Goal: Task Accomplishment & Management: Manage account settings

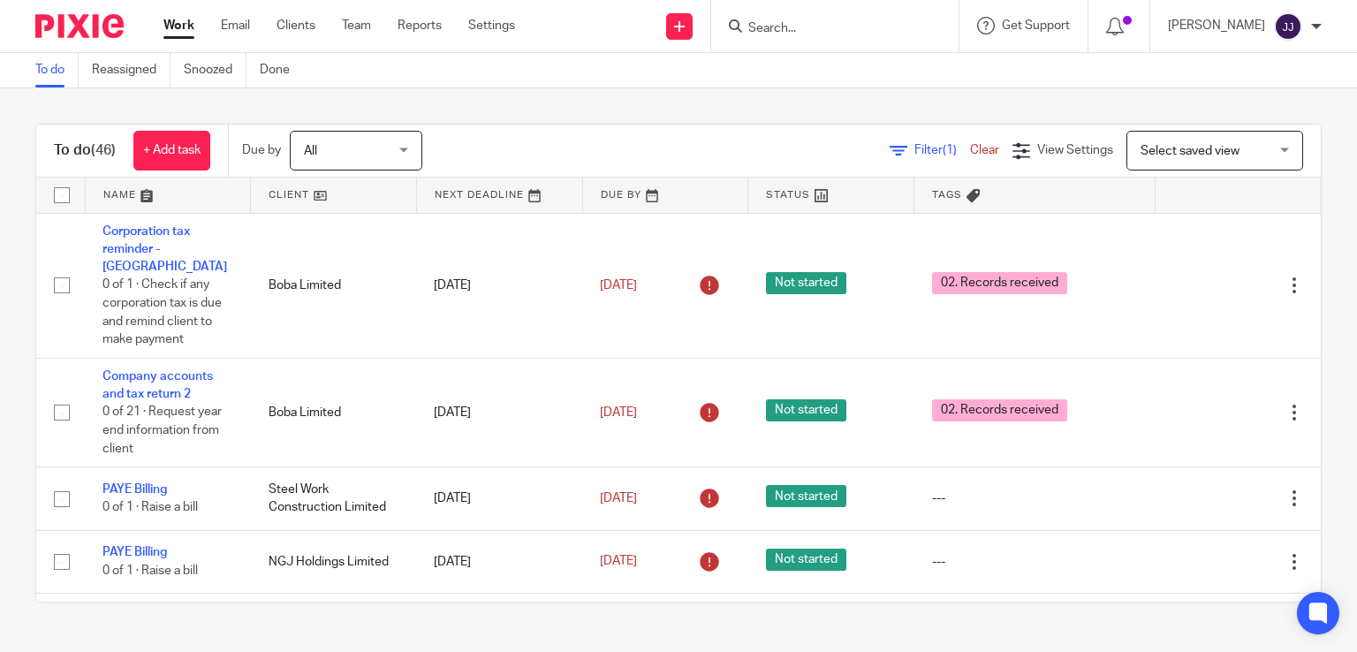
click at [785, 30] on input "Search" at bounding box center [825, 29] width 159 height 16
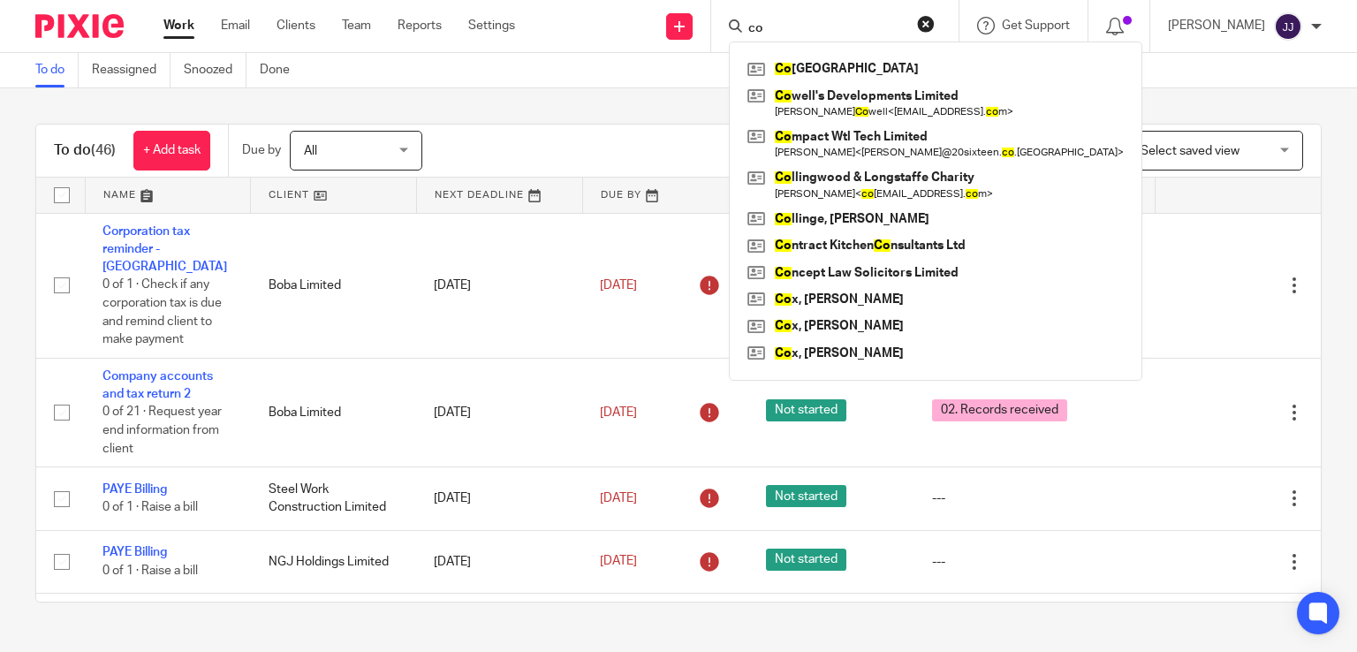
type input "c"
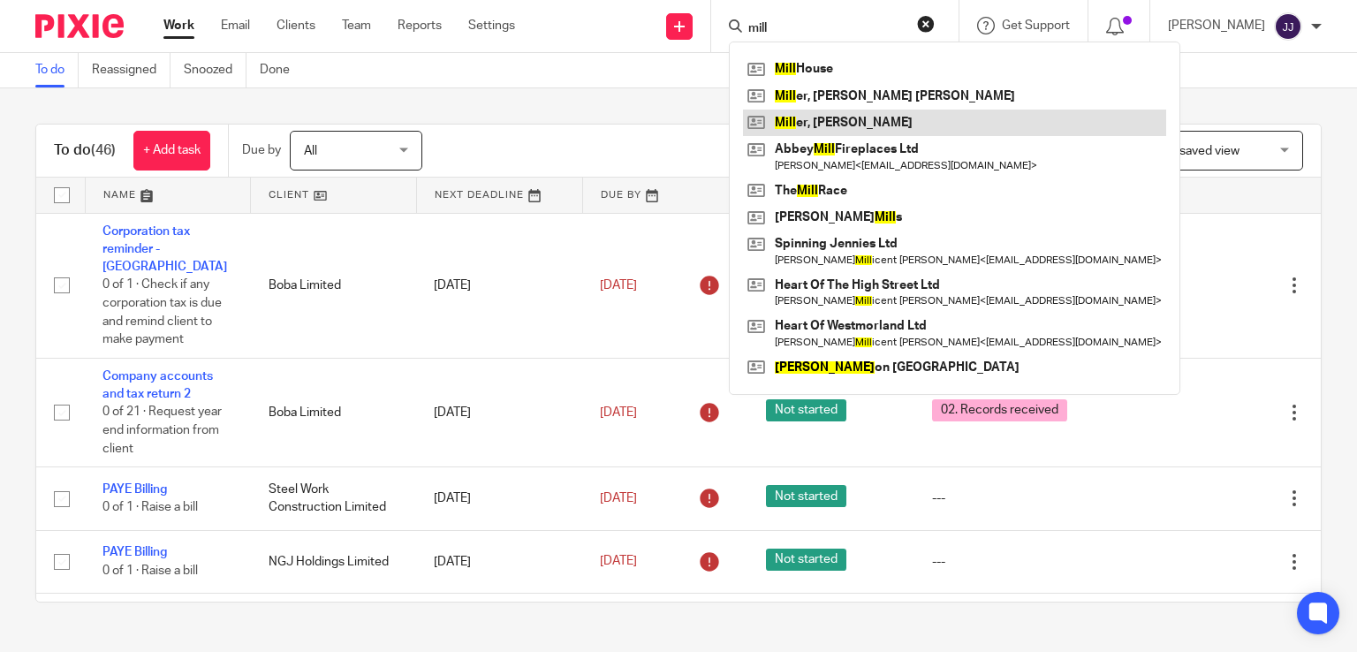
type input "mill"
click at [845, 123] on link at bounding box center [954, 123] width 423 height 26
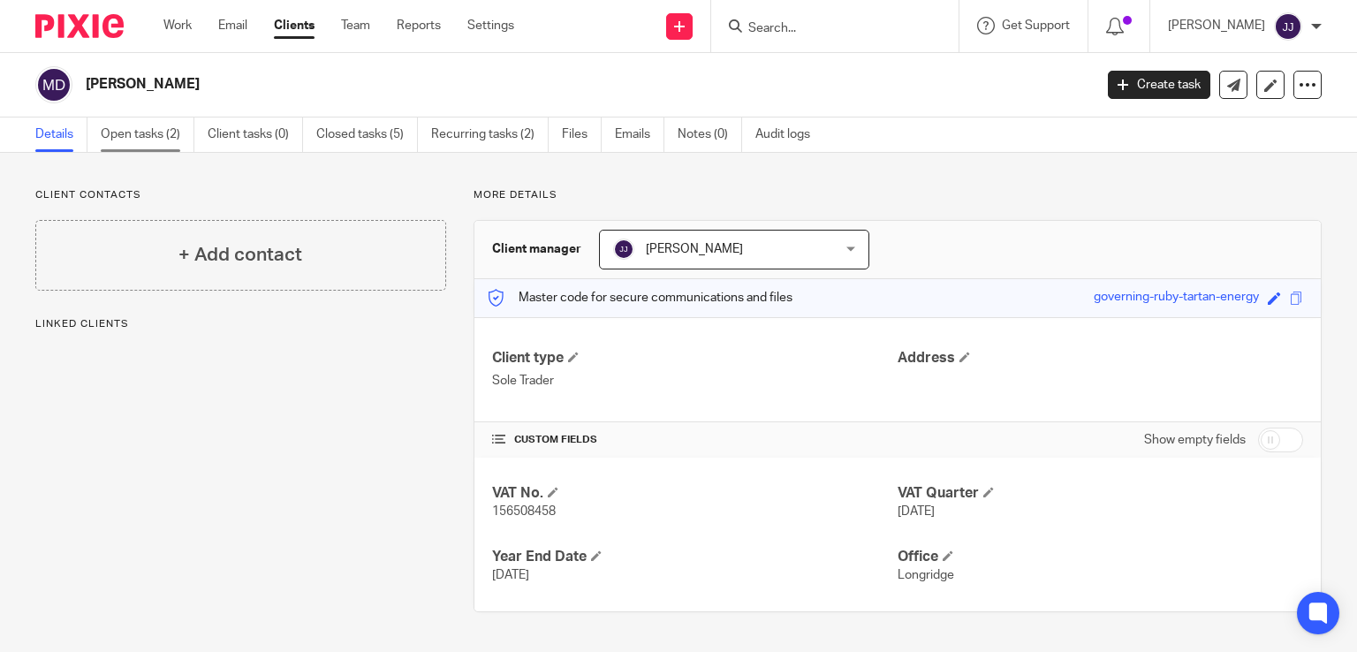
click at [137, 136] on link "Open tasks (2)" at bounding box center [148, 134] width 94 height 34
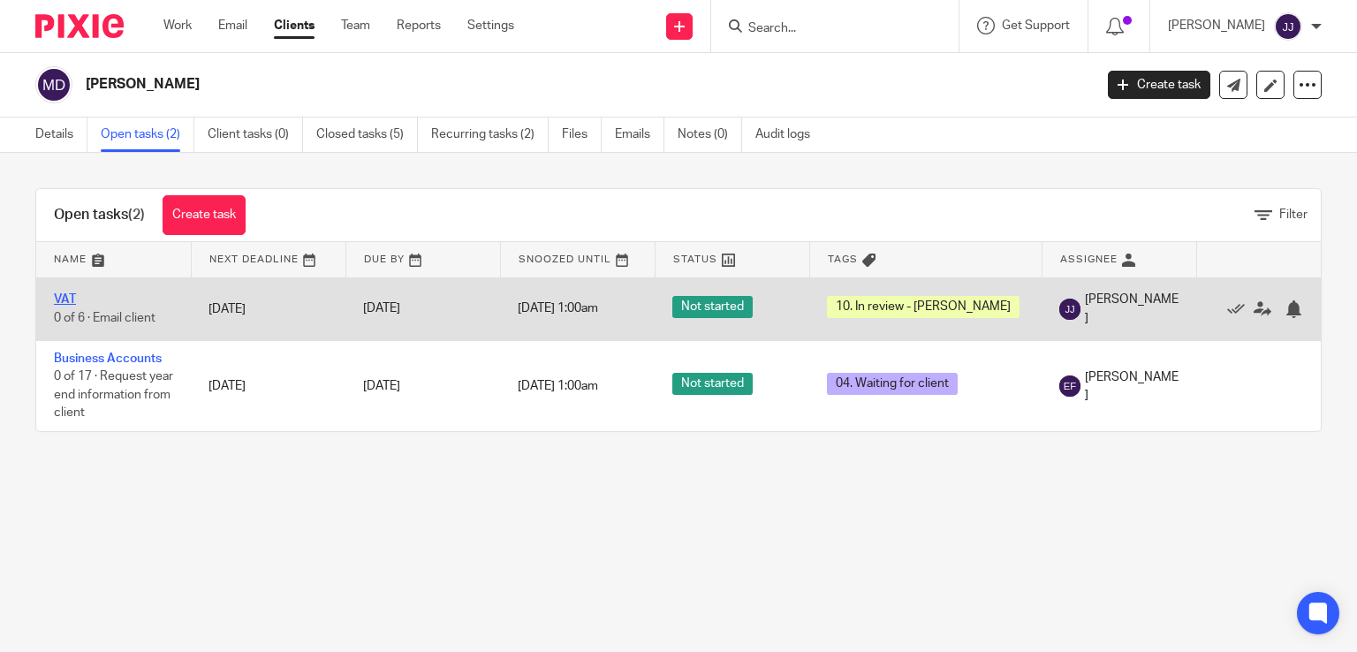
click at [62, 303] on link "VAT" at bounding box center [65, 299] width 22 height 12
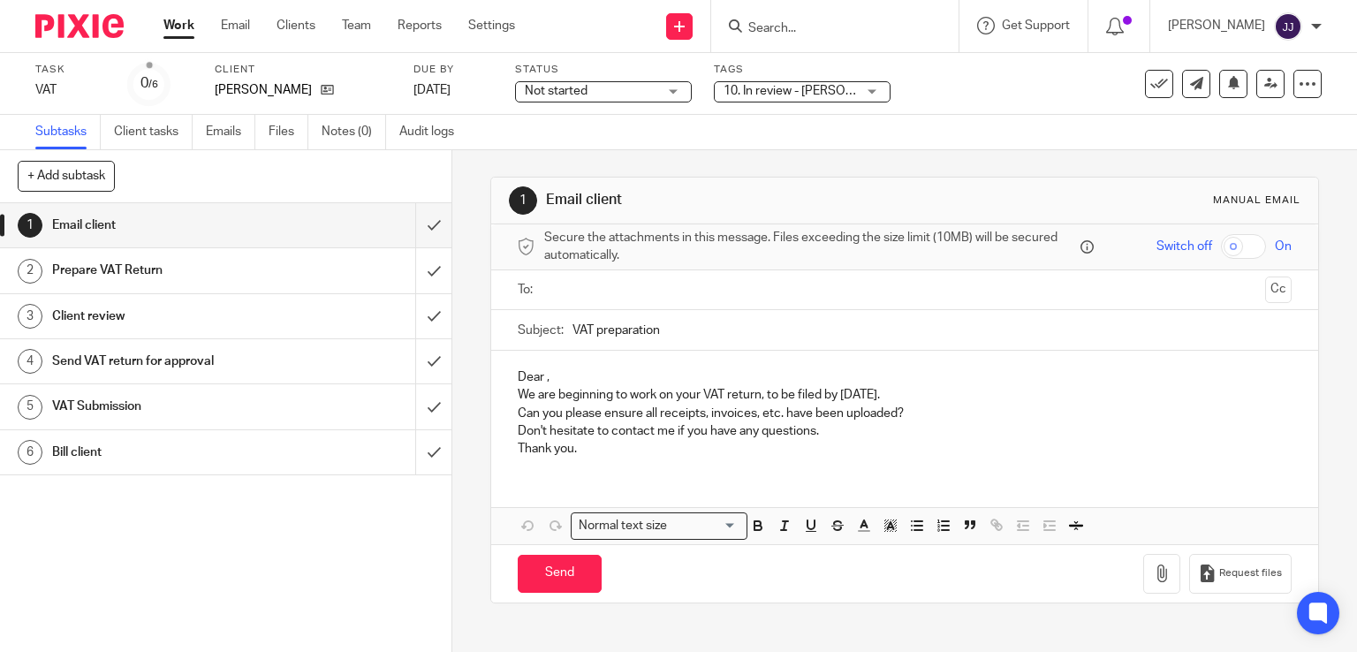
click at [772, 93] on span "10. In review - [PERSON_NAME]" at bounding box center [810, 91] width 175 height 12
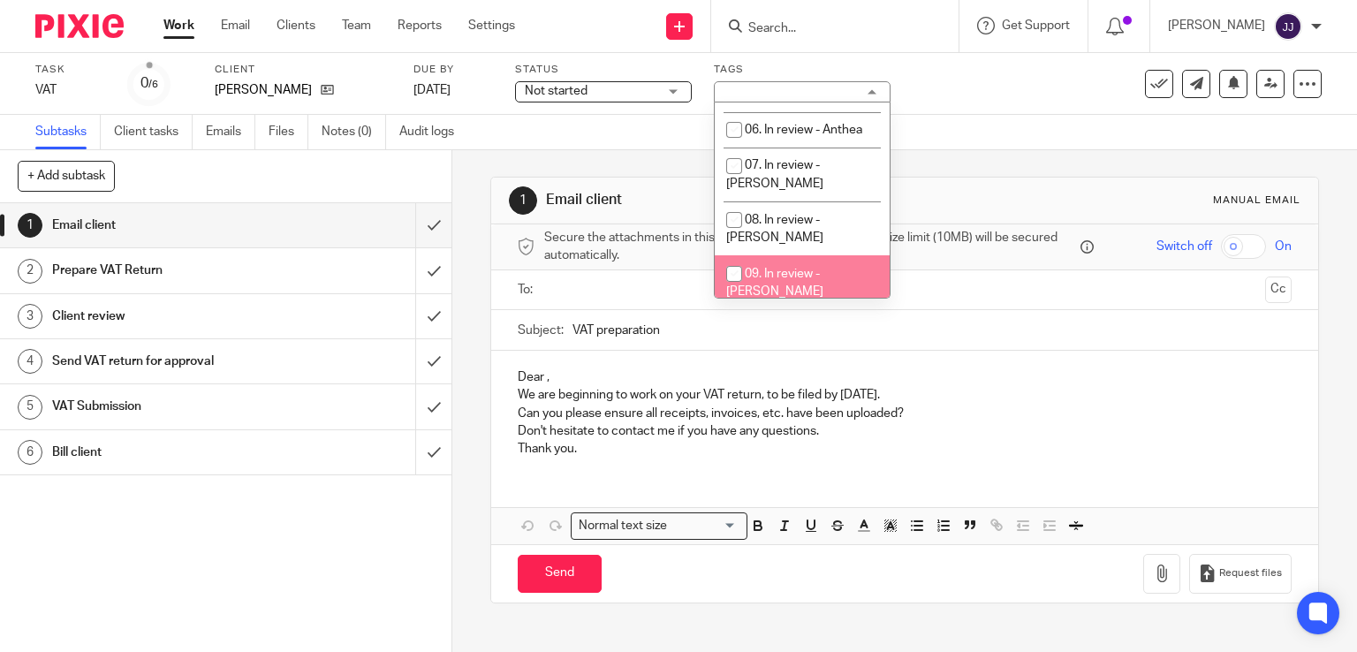
scroll to position [346, 0]
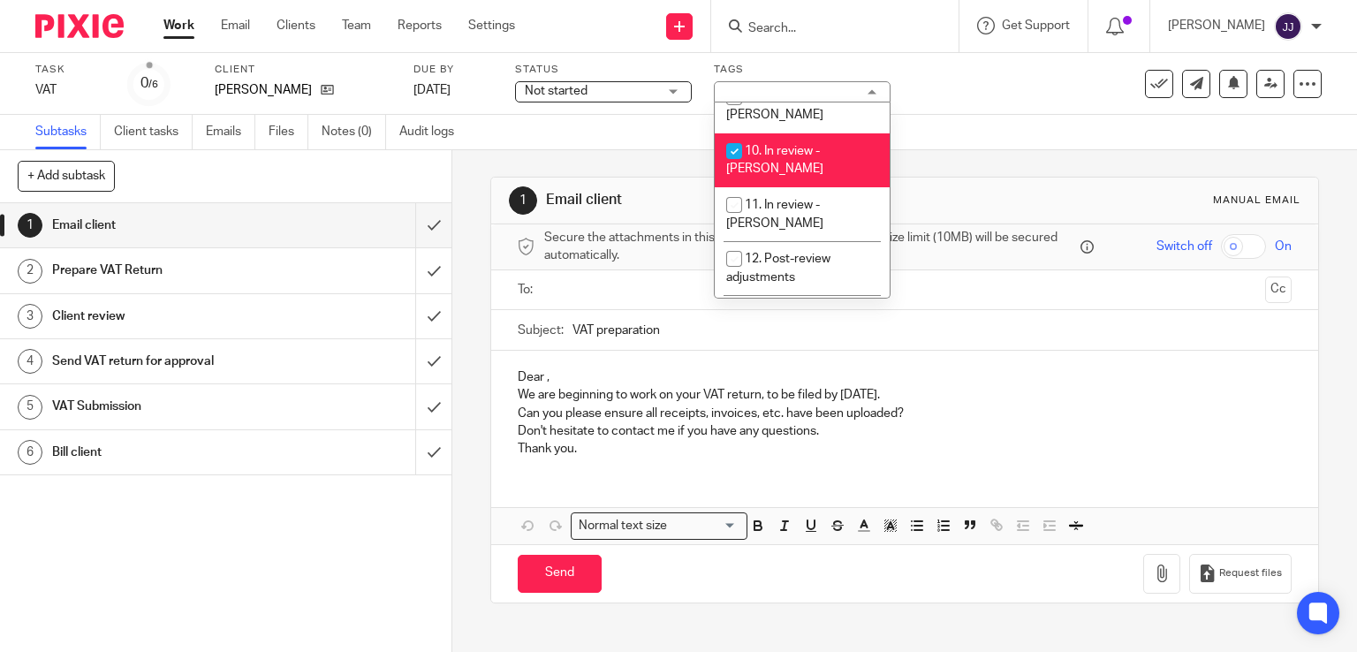
click at [791, 133] on li "10. In review - [PERSON_NAME]" at bounding box center [801, 160] width 175 height 54
checkbox input "false"
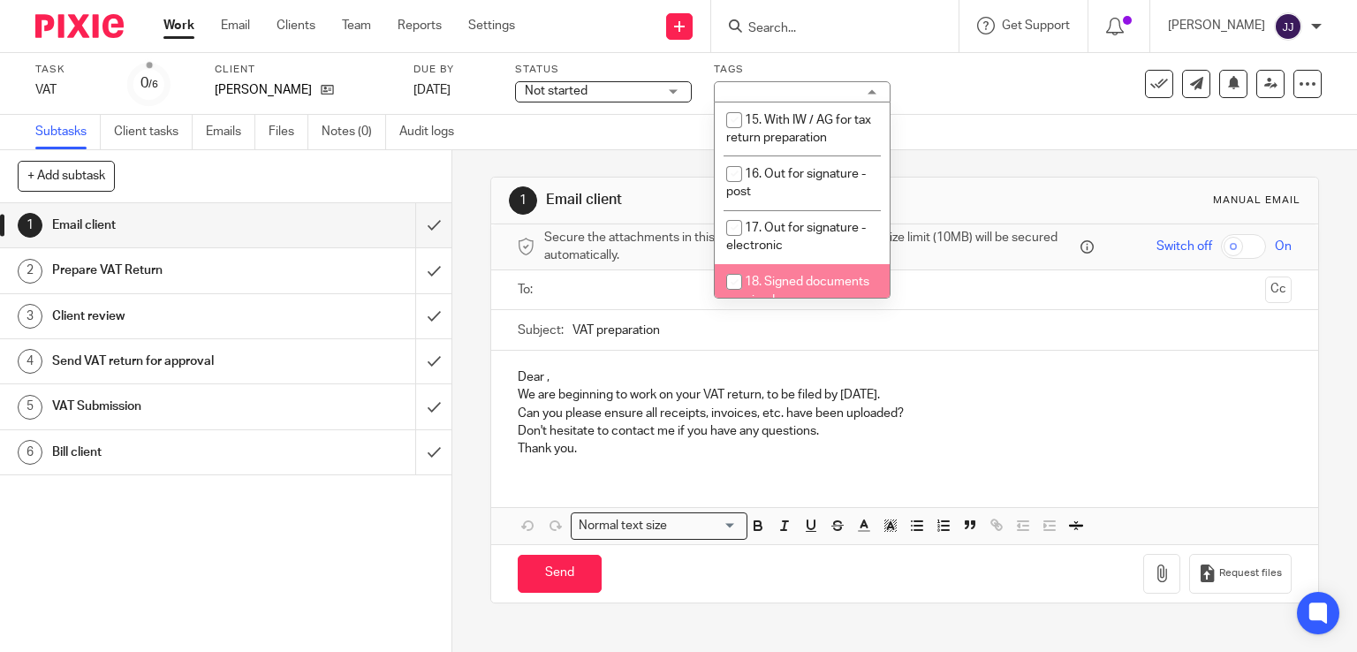
scroll to position [699, 0]
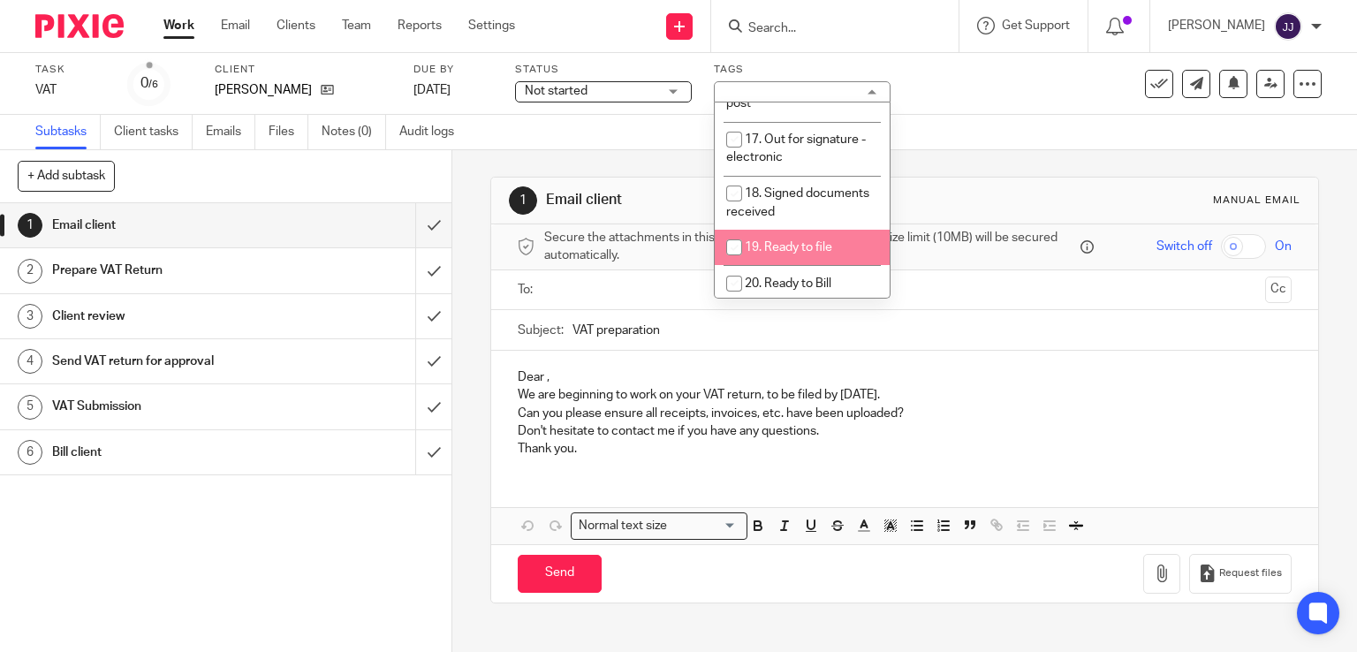
click at [825, 230] on li "19. Ready to file" at bounding box center [801, 248] width 175 height 36
checkbox input "true"
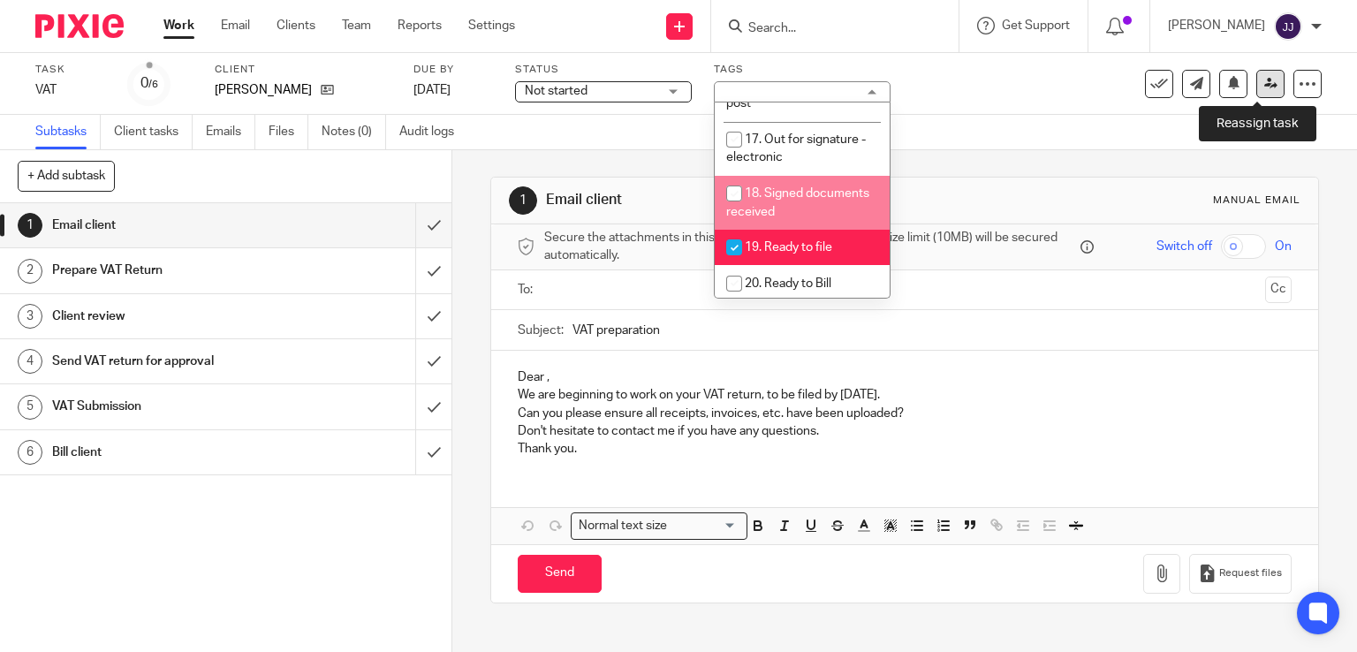
click at [1264, 79] on icon at bounding box center [1270, 83] width 13 height 13
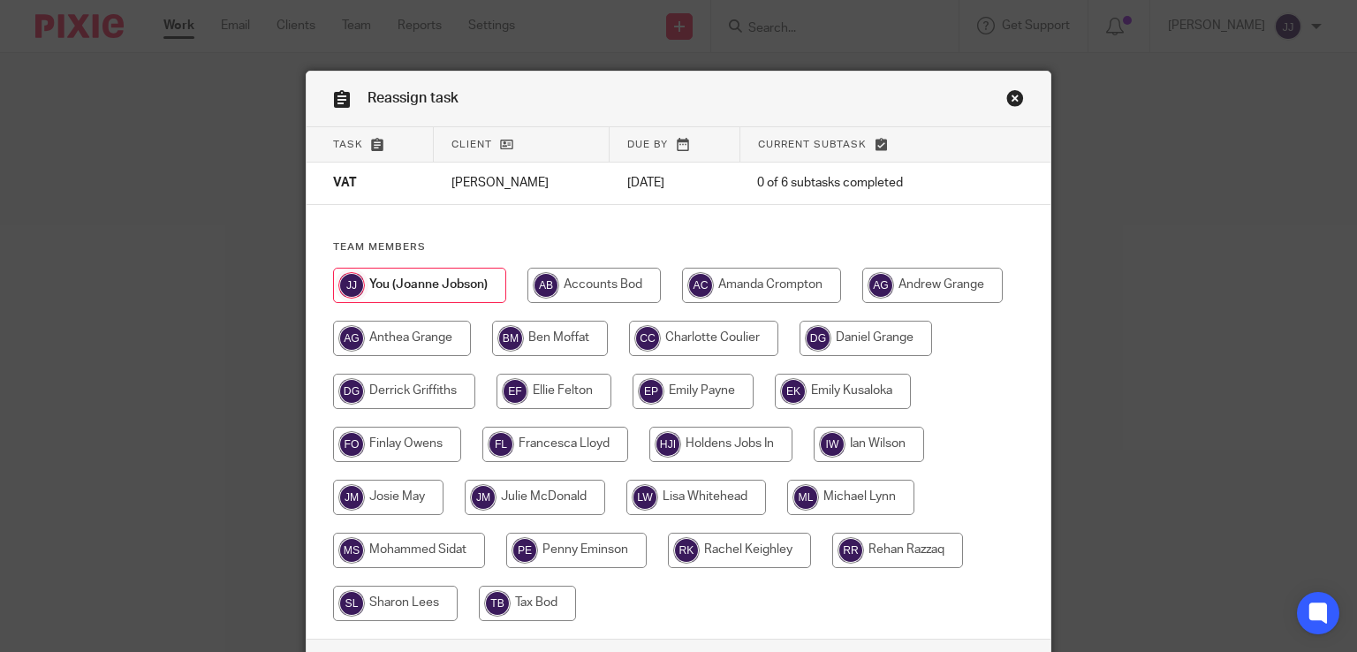
click at [561, 389] on input "radio" at bounding box center [553, 391] width 115 height 35
radio input "true"
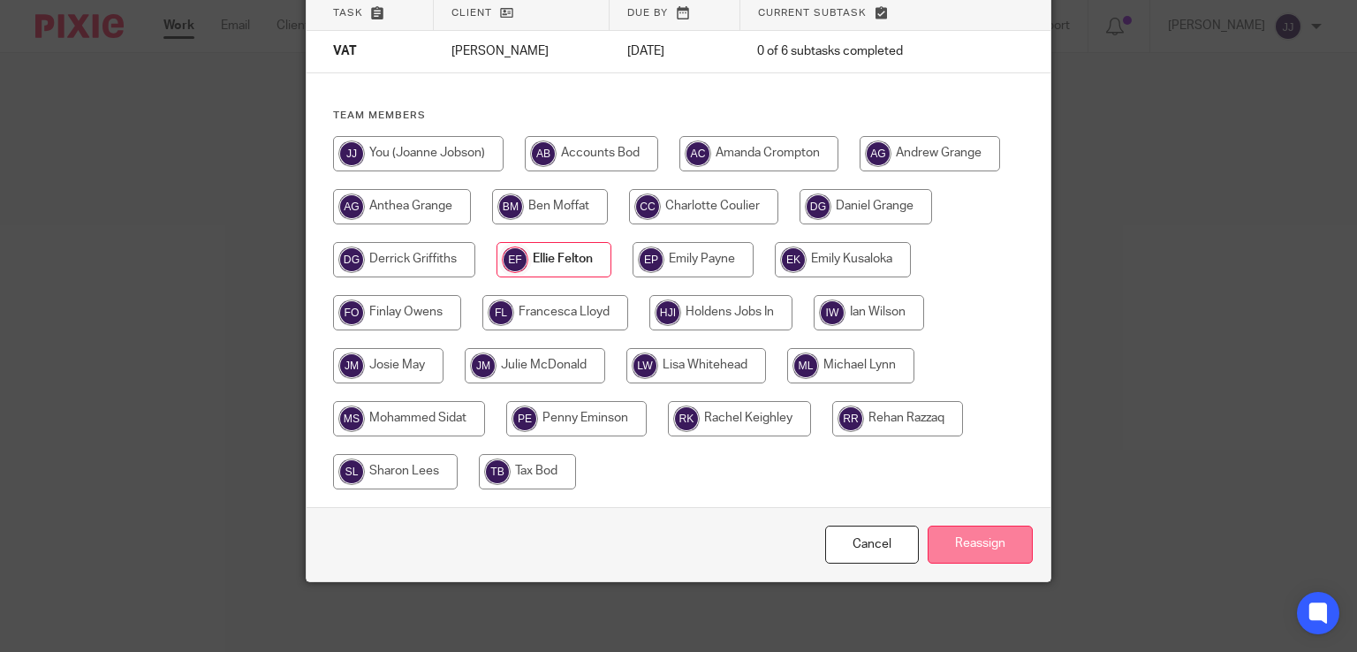
click at [972, 544] on input "Reassign" at bounding box center [979, 544] width 105 height 38
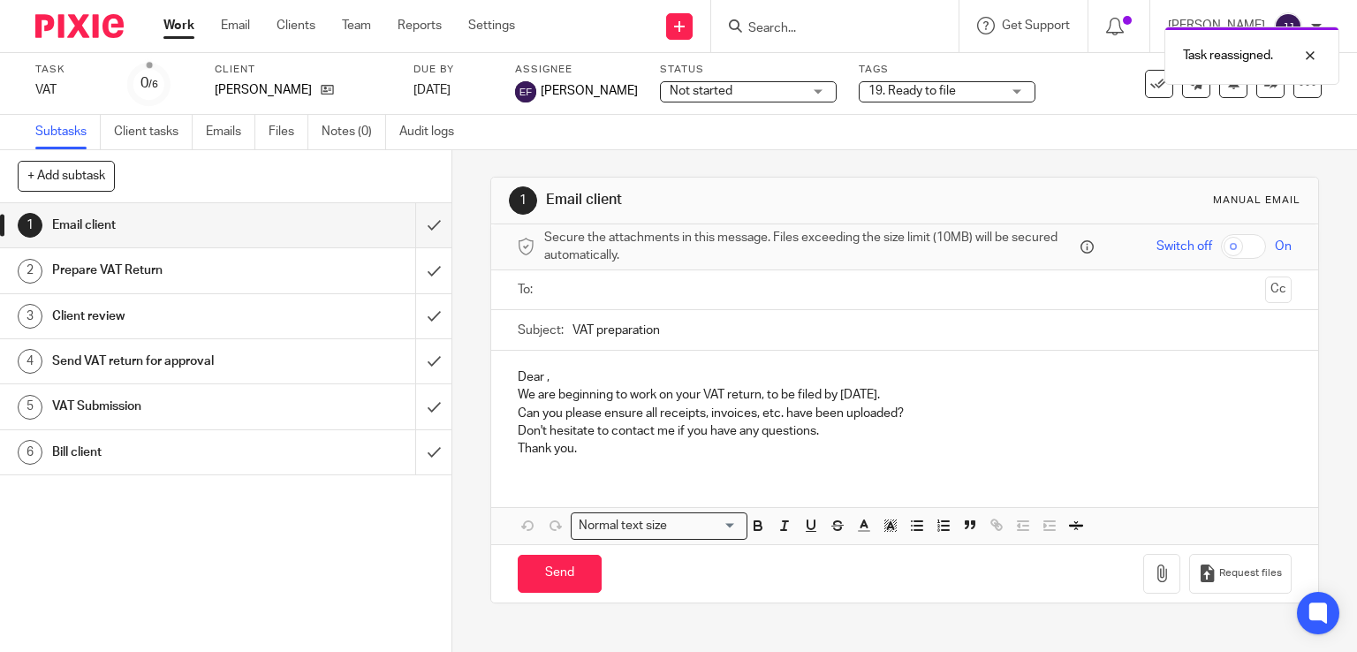
click at [178, 27] on link "Work" at bounding box center [178, 26] width 31 height 18
